Goal: Share content

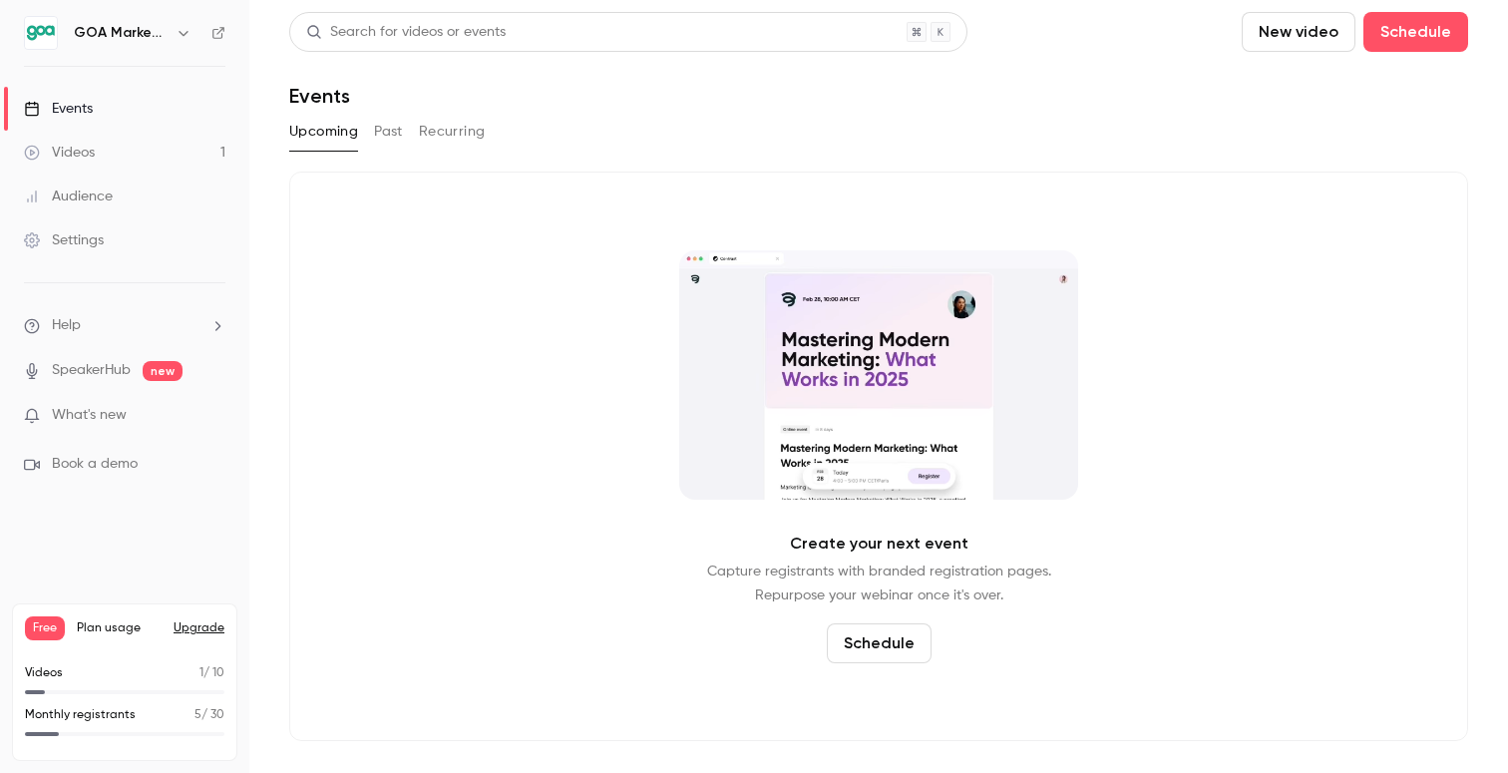
click at [94, 96] on link "Events" at bounding box center [124, 109] width 249 height 44
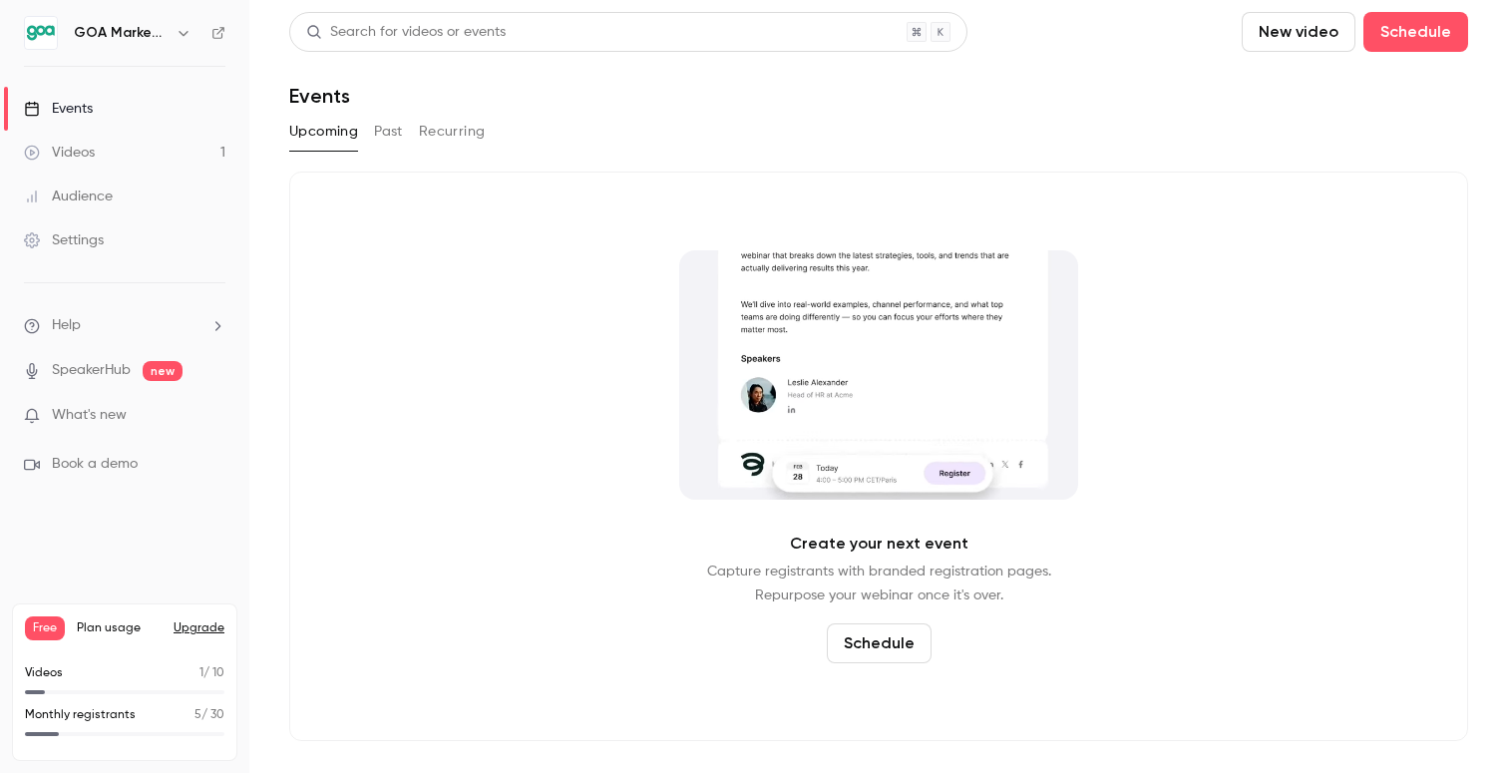
drag, startPoint x: 379, startPoint y: 128, endPoint x: 423, endPoint y: 176, distance: 65.7
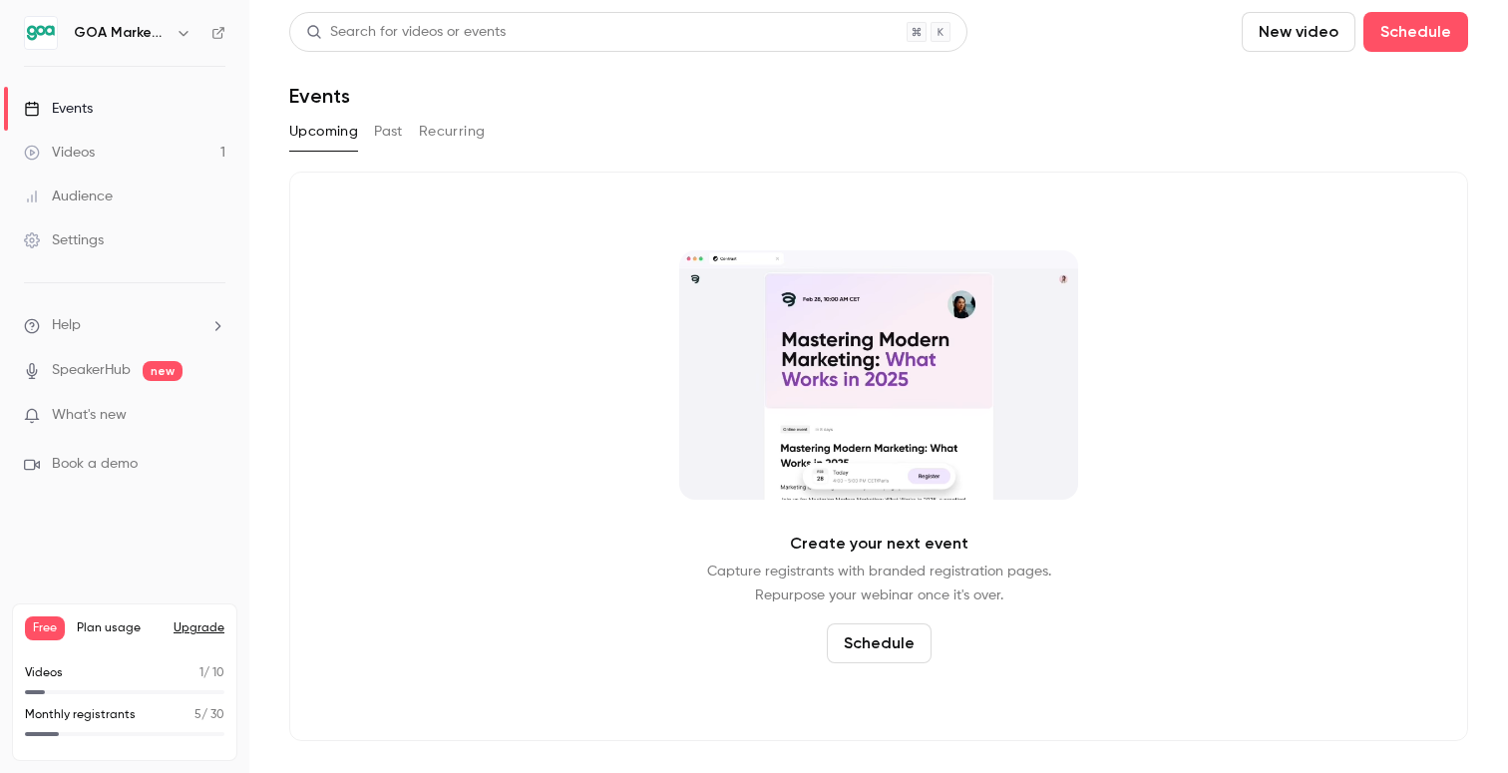
click at [379, 129] on button "Past" at bounding box center [388, 132] width 29 height 32
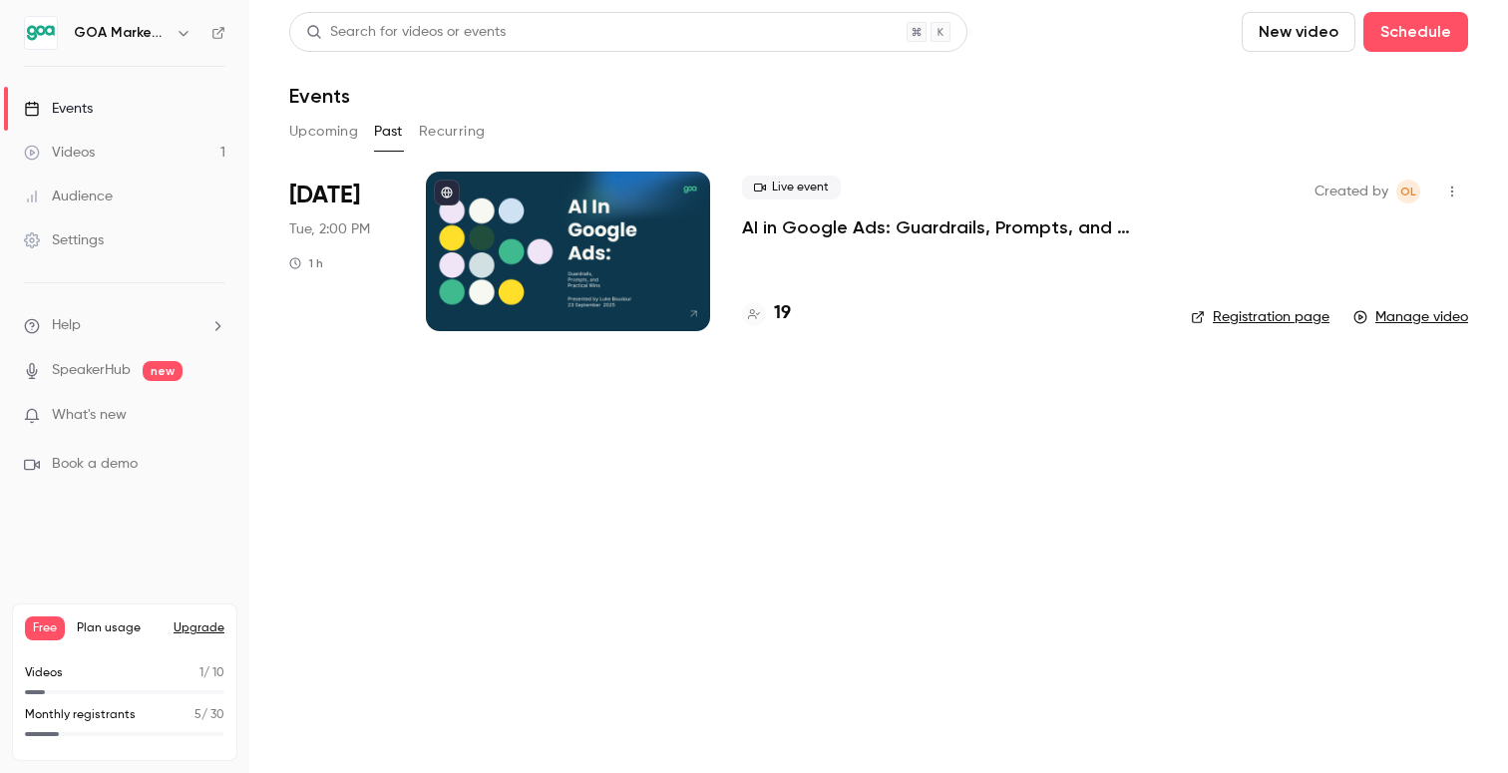
click at [877, 227] on p "AI in Google Ads: Guardrails, Prompts, and Practical Wins" at bounding box center [950, 227] width 417 height 24
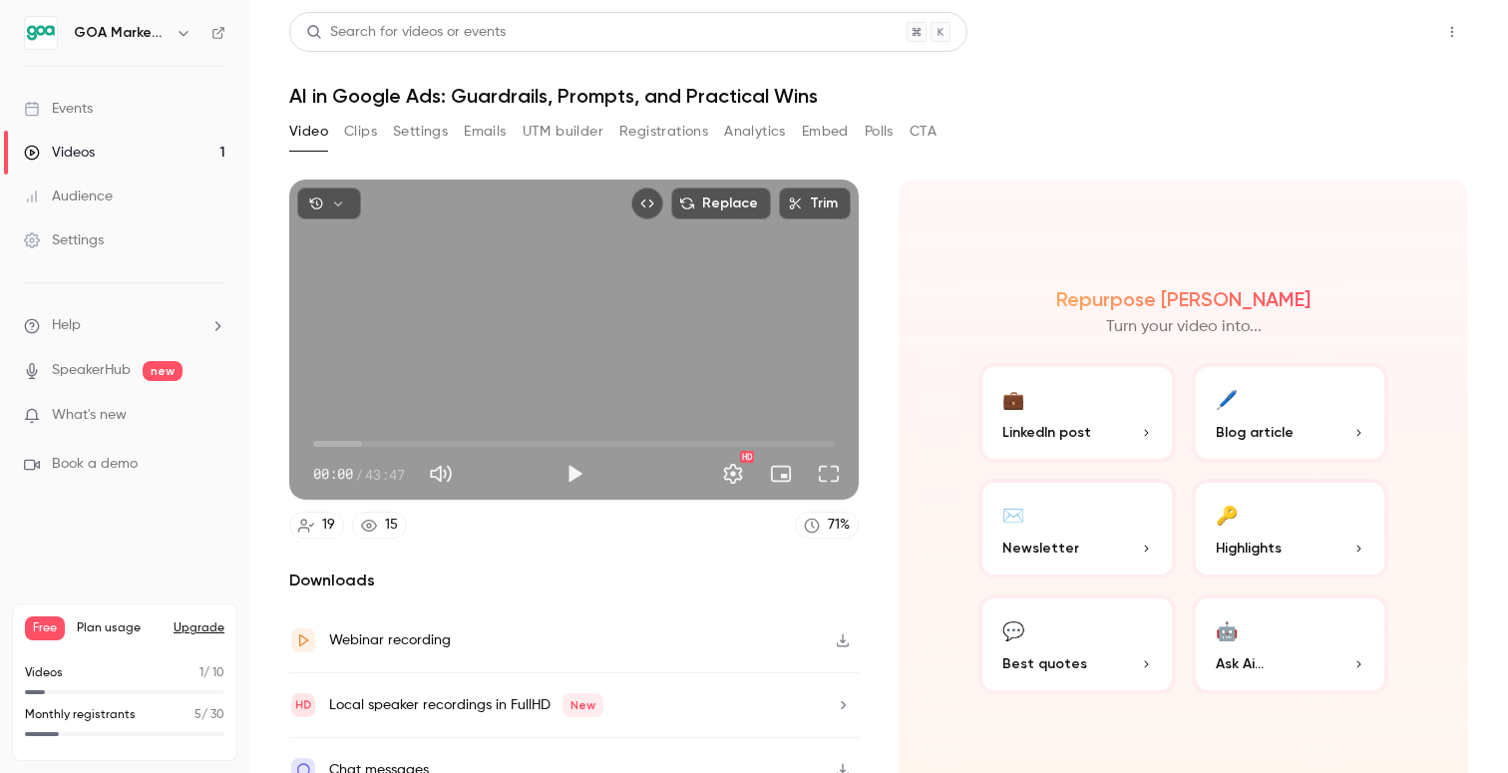
click at [1378, 43] on button "Share" at bounding box center [1380, 32] width 79 height 40
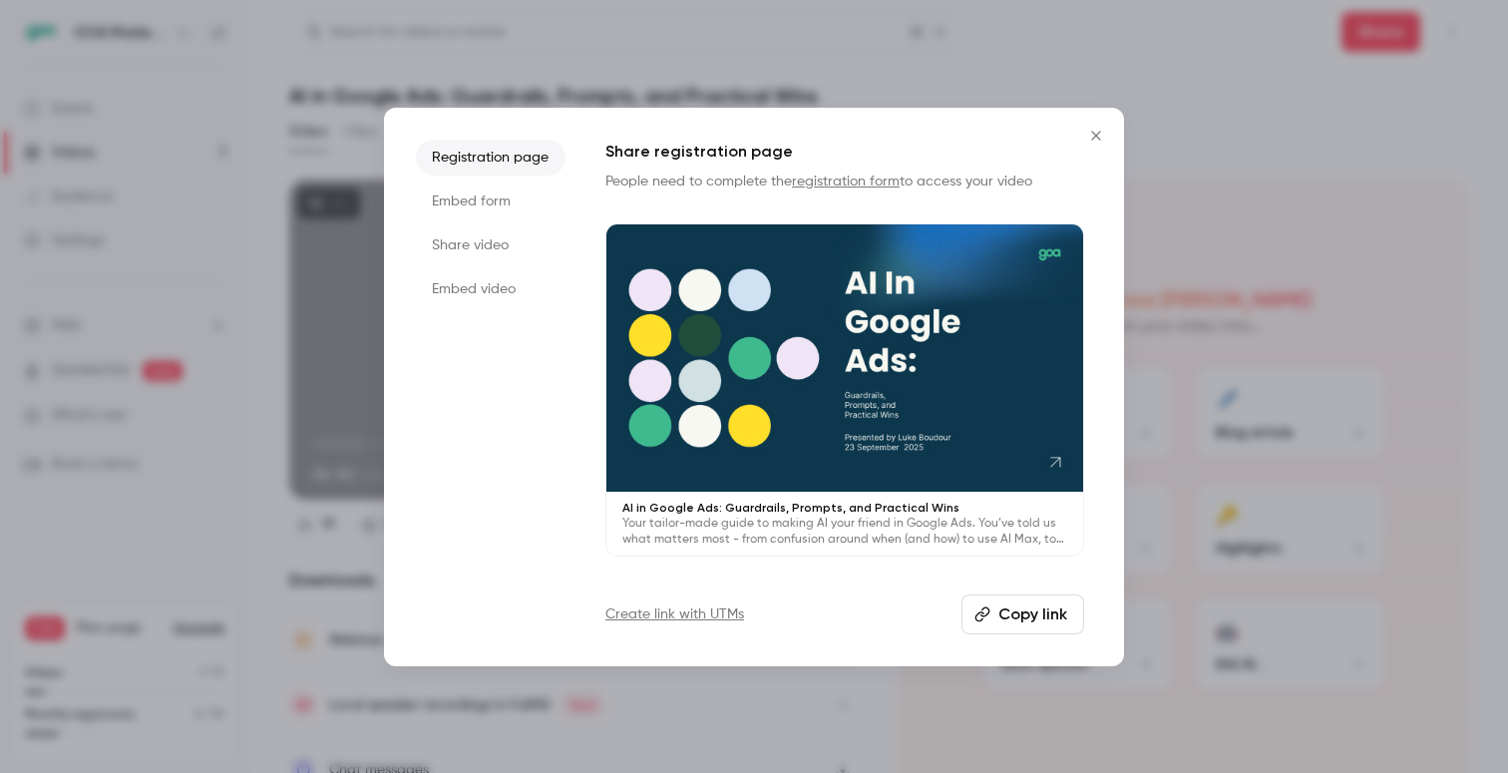
click at [993, 613] on button "Copy link" at bounding box center [1022, 614] width 123 height 40
click at [1036, 613] on button "Copy link" at bounding box center [1022, 614] width 123 height 40
click at [1010, 614] on button "Copy link" at bounding box center [1022, 614] width 123 height 40
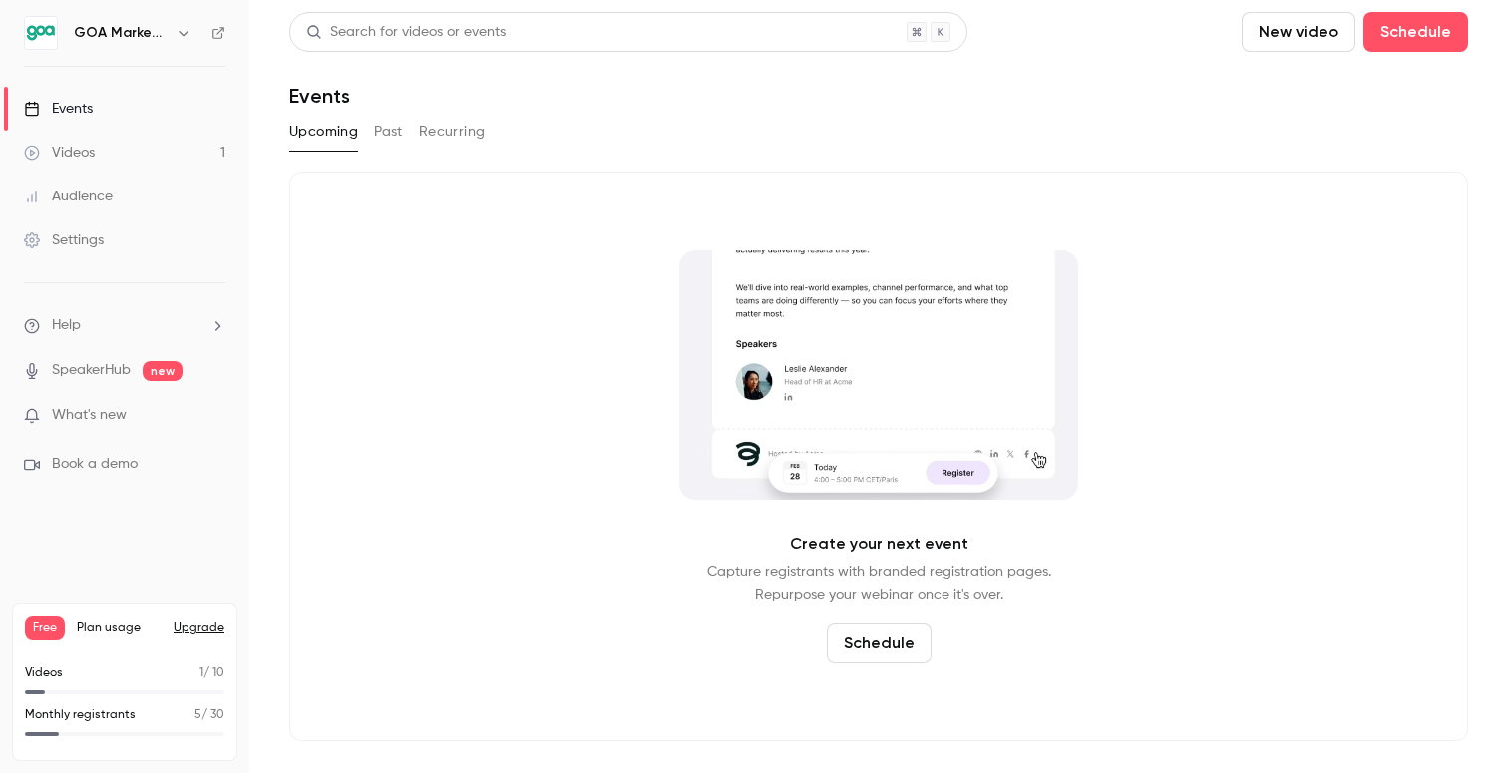
click at [141, 158] on link "Videos 1" at bounding box center [124, 153] width 249 height 44
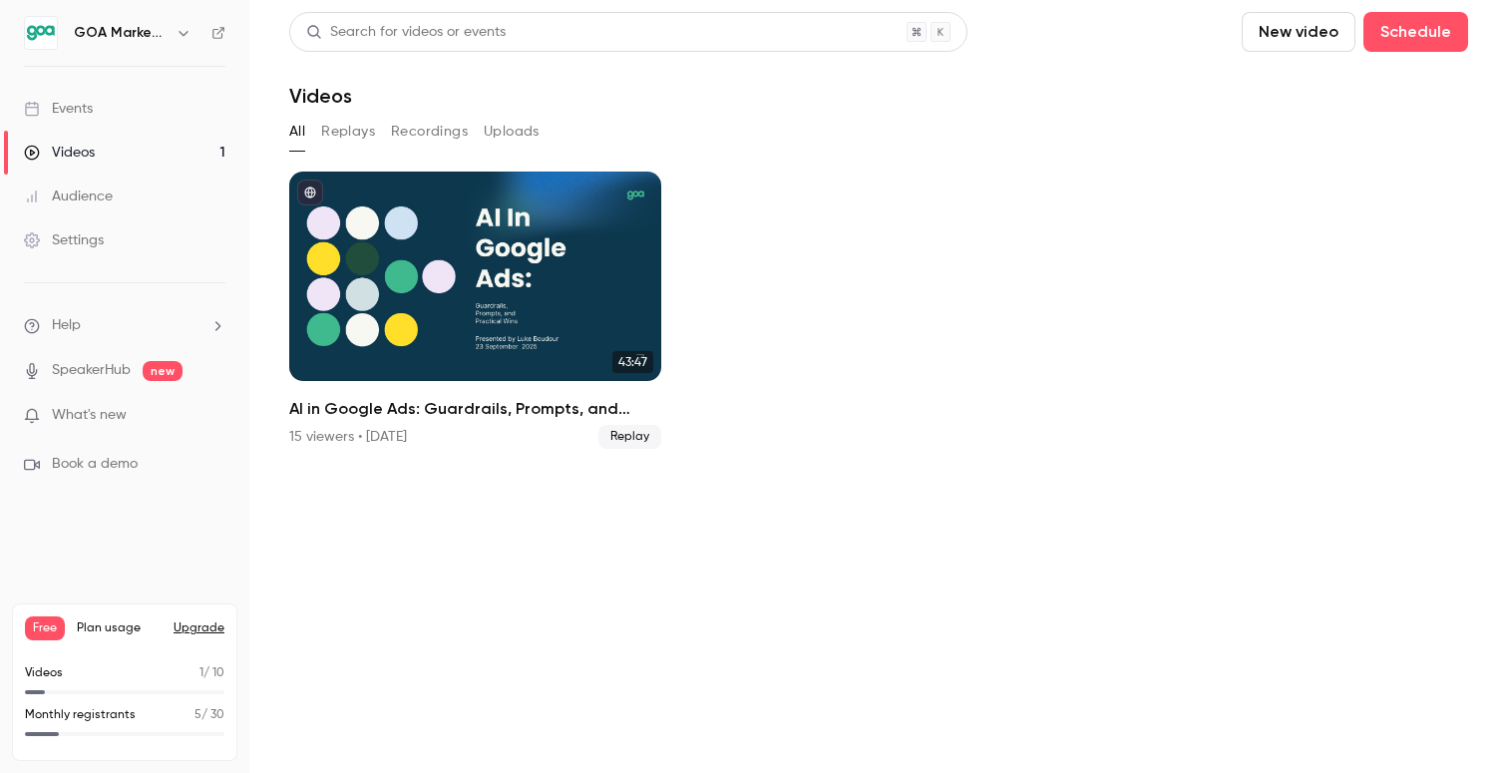
click at [94, 201] on div "Audience" at bounding box center [68, 196] width 89 height 20
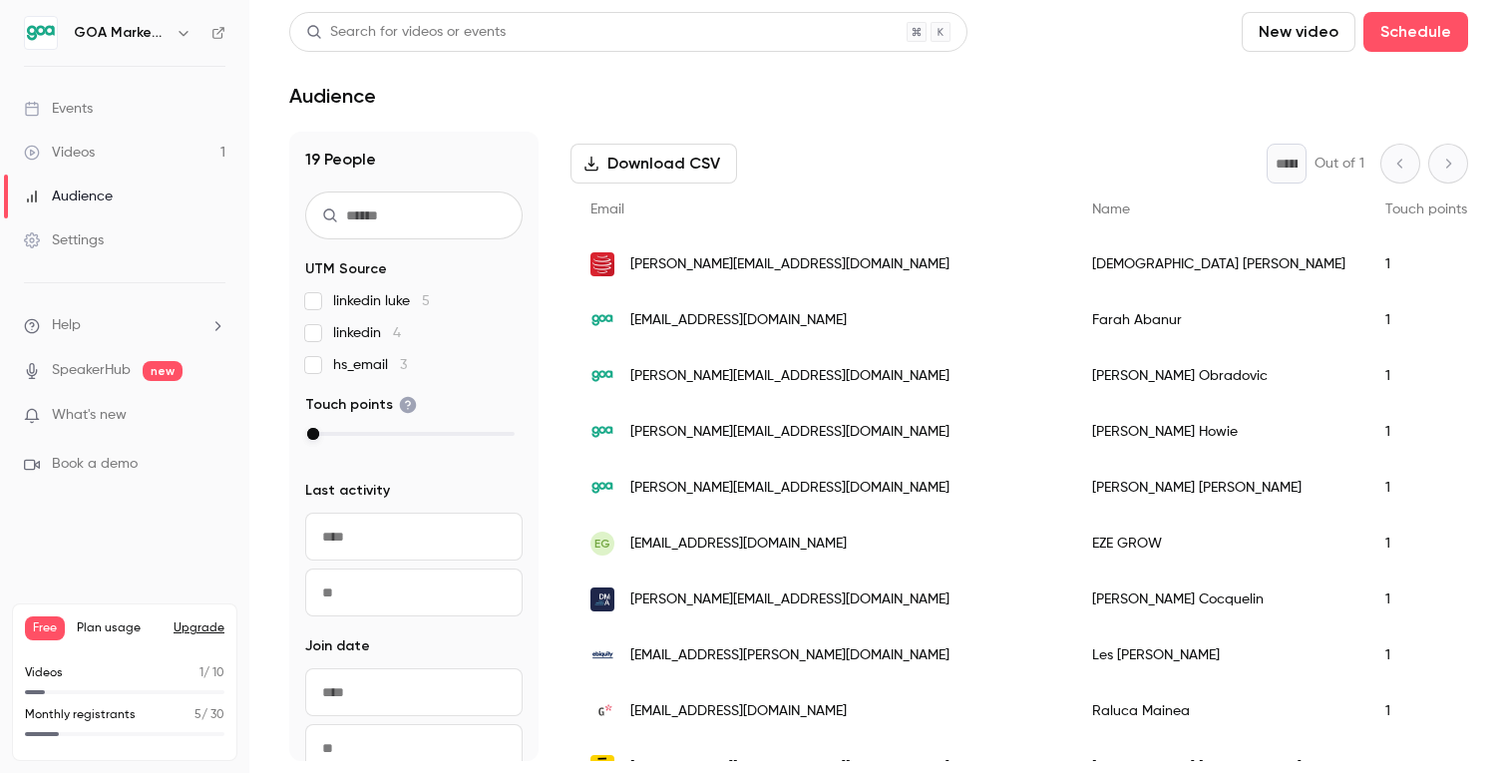
scroll to position [272, 0]
